Goal: Entertainment & Leisure: Consume media (video, audio)

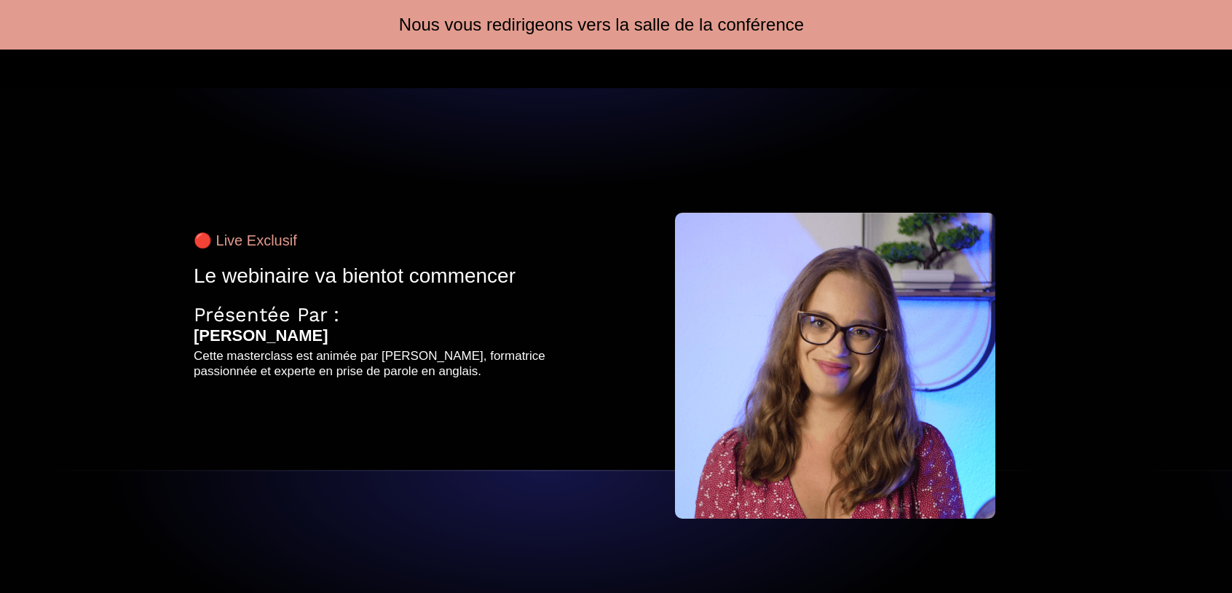
scroll to position [109, 0]
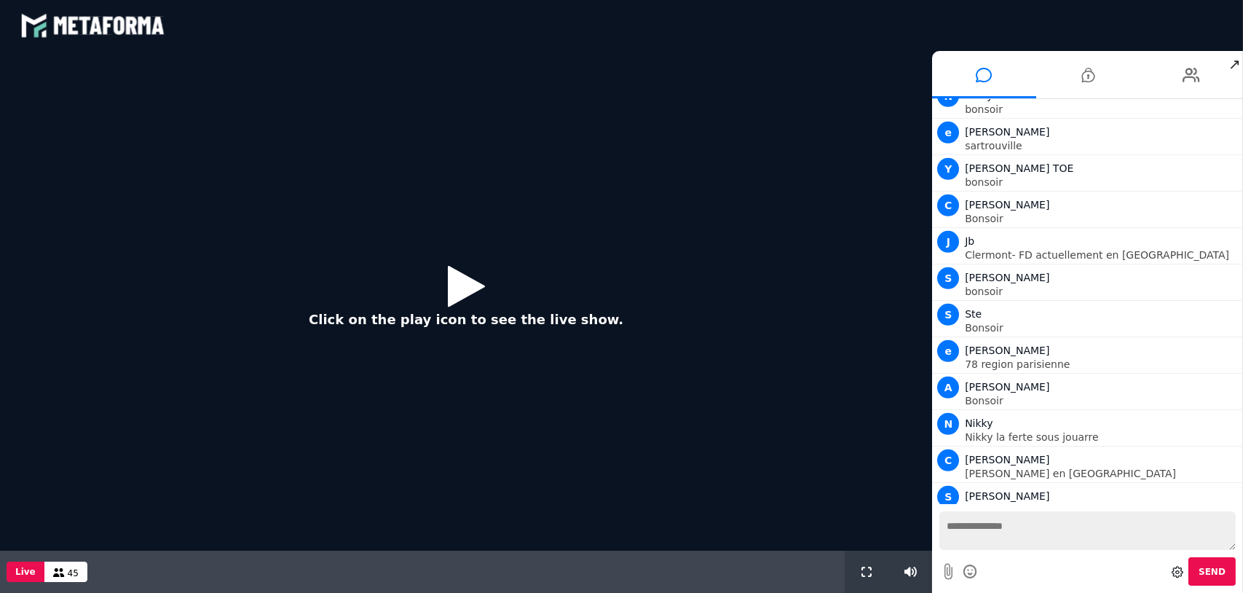
scroll to position [1420, 0]
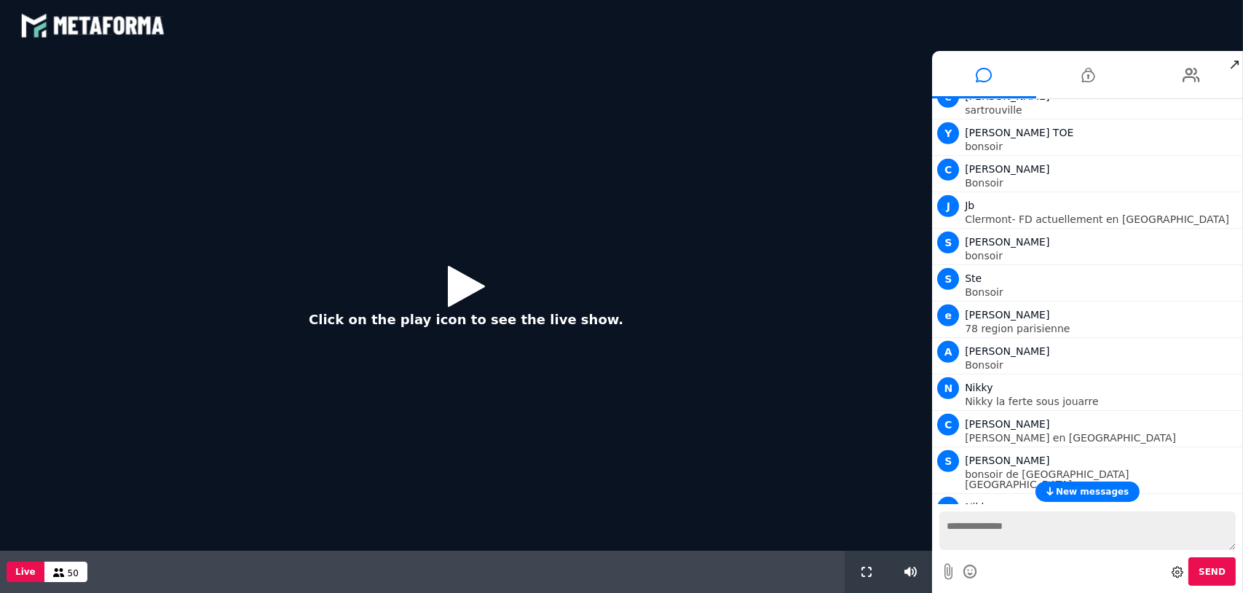
click at [462, 286] on icon at bounding box center [466, 285] width 37 height 47
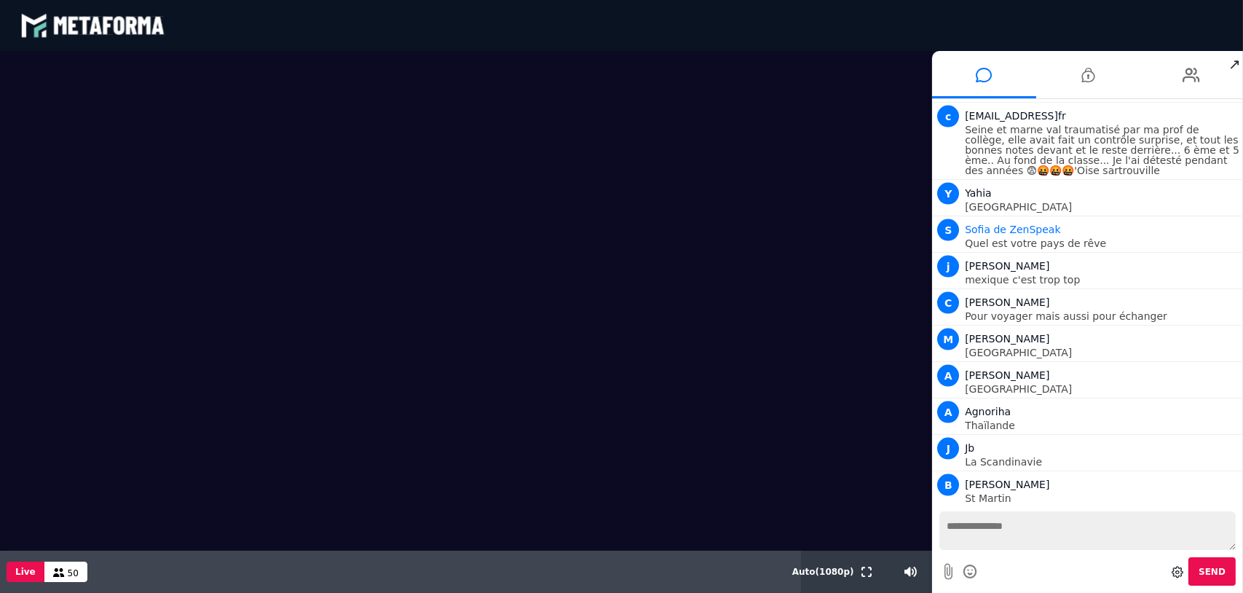
scroll to position [3381, 0]
